Goal: Find specific page/section: Find specific page/section

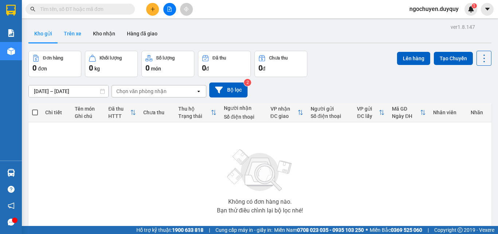
click at [75, 35] on button "Trên xe" at bounding box center [72, 33] width 29 height 17
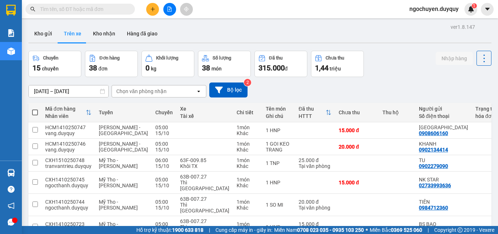
click at [165, 90] on div "Chọn văn phòng nhận" at bounding box center [141, 90] width 50 height 7
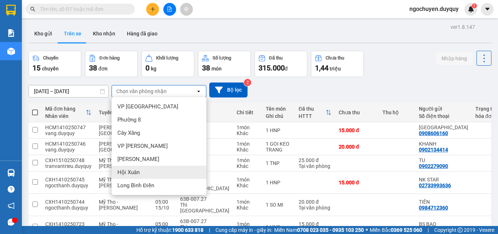
click at [155, 171] on div "Hội Xuân" at bounding box center [159, 171] width 95 height 13
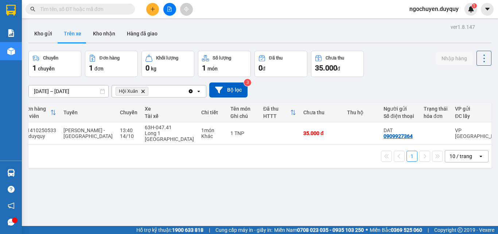
scroll to position [0, 21]
